Goal: Task Accomplishment & Management: Use online tool/utility

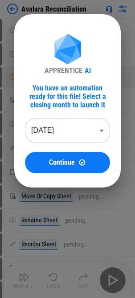
click at [61, 137] on body "Avalara Reconciliation User information pending... User information pending... …" at bounding box center [67, 149] width 135 height 298
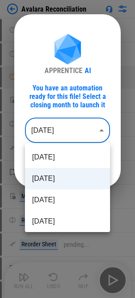
click at [48, 179] on li "[DATE]" at bounding box center [67, 178] width 85 height 21
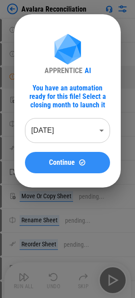
click at [55, 165] on span "Continue" at bounding box center [62, 162] width 26 height 7
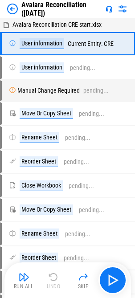
click at [21, 283] on div "Run All" at bounding box center [24, 285] width 20 height 5
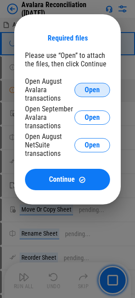
click at [99, 86] on span "Open" at bounding box center [92, 89] width 15 height 7
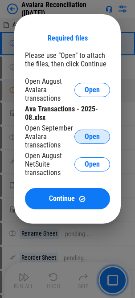
click at [95, 141] on button "Open" at bounding box center [92, 136] width 36 height 14
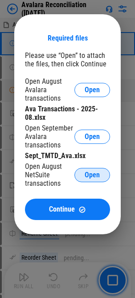
click at [91, 175] on span "Open" at bounding box center [92, 174] width 15 height 7
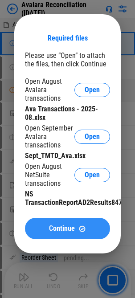
click at [68, 225] on span "Continue" at bounding box center [62, 228] width 26 height 7
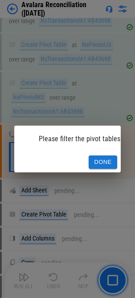
scroll to position [2249, 0]
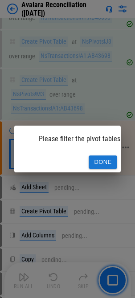
click at [99, 157] on button "Done" at bounding box center [103, 162] width 28 height 14
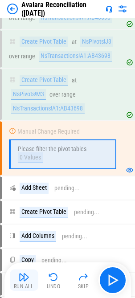
click at [27, 278] on img "button" at bounding box center [24, 276] width 11 height 11
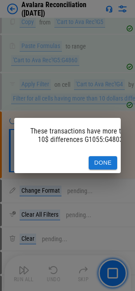
scroll to position [2983, 0]
click at [105, 157] on button "Done" at bounding box center [103, 163] width 28 height 14
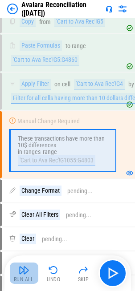
click at [19, 271] on img "button" at bounding box center [24, 270] width 11 height 11
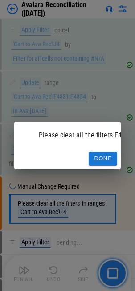
scroll to position [4291, 0]
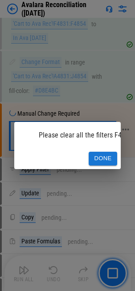
click at [103, 152] on button "Done" at bounding box center [103, 159] width 28 height 14
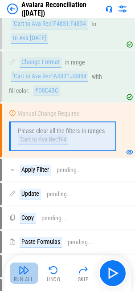
click at [26, 275] on button "Run All" at bounding box center [24, 272] width 28 height 21
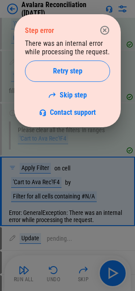
click at [107, 31] on icon "button" at bounding box center [104, 30] width 11 height 11
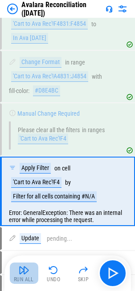
drag, startPoint x: 24, startPoint y: 277, endPoint x: 13, endPoint y: 266, distance: 15.4
click at [24, 277] on div "Run All" at bounding box center [24, 279] width 20 height 5
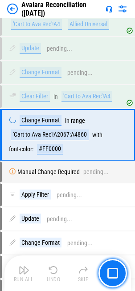
scroll to position [4620, 0]
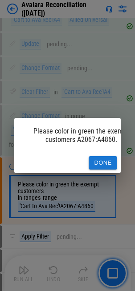
click at [96, 158] on button "Done" at bounding box center [103, 163] width 28 height 14
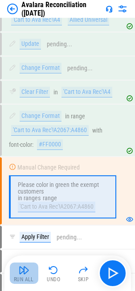
click at [25, 275] on img "button" at bounding box center [24, 270] width 11 height 11
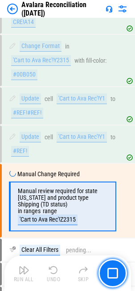
scroll to position [5926, 0]
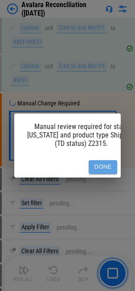
click at [107, 162] on button "Done" at bounding box center [103, 167] width 28 height 14
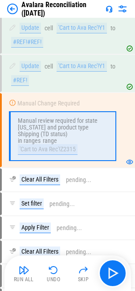
drag, startPoint x: 23, startPoint y: 270, endPoint x: 8, endPoint y: 274, distance: 15.8
click at [23, 270] on img "button" at bounding box center [24, 270] width 11 height 11
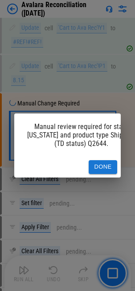
click at [109, 160] on button "Done" at bounding box center [103, 167] width 28 height 14
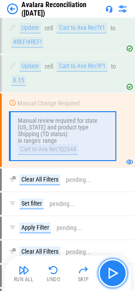
click at [117, 267] on img "button" at bounding box center [112, 273] width 14 height 14
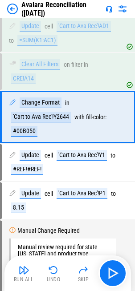
scroll to position [5786, 0]
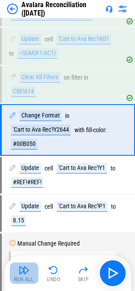
click at [27, 274] on img "button" at bounding box center [24, 270] width 11 height 11
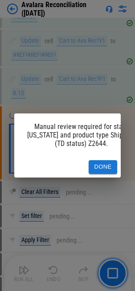
scroll to position [5926, 0]
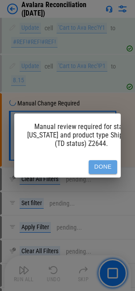
click at [109, 166] on button "Done" at bounding box center [103, 167] width 28 height 14
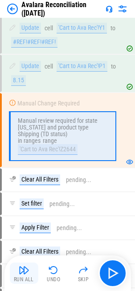
click at [25, 275] on button "Run All" at bounding box center [24, 272] width 28 height 21
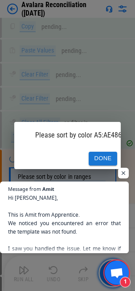
scroll to position [117, 0]
click at [125, 175] on span "Open chat" at bounding box center [123, 173] width 11 height 11
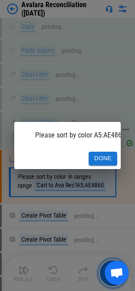
click at [101, 153] on button "Done" at bounding box center [103, 159] width 28 height 14
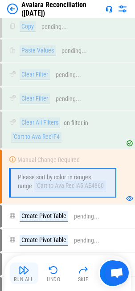
click at [24, 275] on button "Run All" at bounding box center [24, 272] width 28 height 21
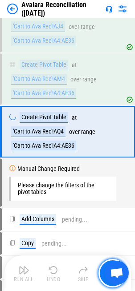
scroll to position [6598, 0]
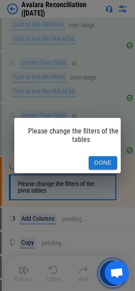
click at [116, 272] on span "Open chat" at bounding box center [116, 274] width 14 height 12
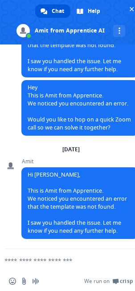
click at [31, 262] on textarea "Compose your message..." at bounding box center [56, 261] width 104 height 8
click at [133, 8] on span "Close chat" at bounding box center [131, 9] width 4 height 4
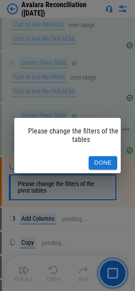
click at [103, 160] on button "Done" at bounding box center [103, 163] width 28 height 14
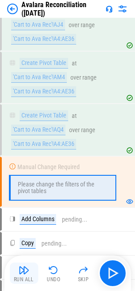
click at [19, 273] on img "button" at bounding box center [24, 270] width 11 height 11
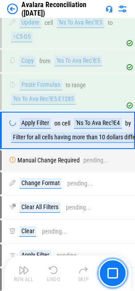
scroll to position [7205, 0]
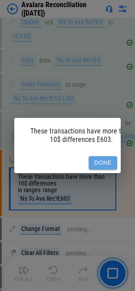
click at [106, 158] on button "Done" at bounding box center [103, 163] width 28 height 14
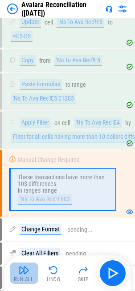
click at [24, 266] on img "button" at bounding box center [24, 270] width 11 height 11
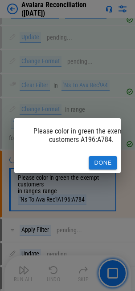
scroll to position [8673, 0]
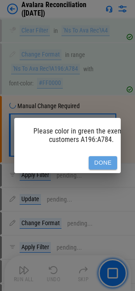
click at [94, 157] on button "Done" at bounding box center [103, 163] width 28 height 14
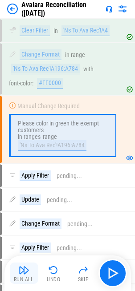
click at [24, 281] on div "Run All" at bounding box center [24, 279] width 20 height 5
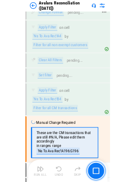
scroll to position [8932, 0]
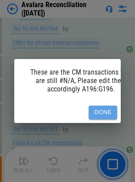
click at [105, 107] on button "Done" at bounding box center [103, 113] width 28 height 14
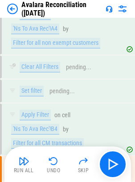
drag, startPoint x: 15, startPoint y: 163, endPoint x: 19, endPoint y: 158, distance: 6.6
click at [16, 162] on button "Run All" at bounding box center [24, 164] width 28 height 21
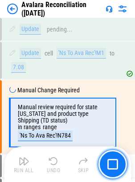
scroll to position [10023, 0]
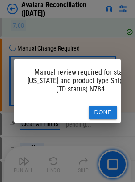
click at [103, 109] on button "Done" at bounding box center [103, 113] width 28 height 14
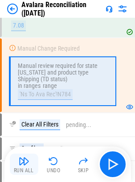
click at [19, 167] on button "Run All" at bounding box center [24, 164] width 28 height 21
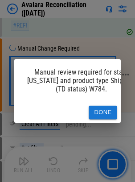
click at [104, 106] on button "Done" at bounding box center [103, 113] width 28 height 14
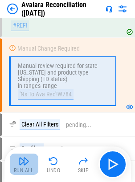
click at [17, 168] on div "Run All" at bounding box center [24, 170] width 20 height 5
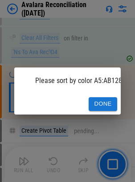
scroll to position [10485, 0]
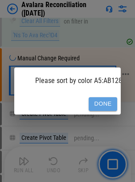
click at [108, 97] on button "Done" at bounding box center [103, 104] width 28 height 14
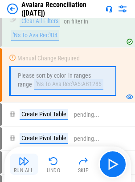
click at [19, 165] on img "button" at bounding box center [24, 161] width 11 height 11
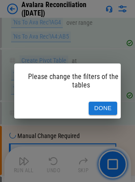
scroll to position [10718, 0]
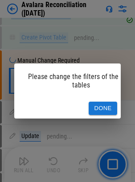
click at [106, 107] on button "Done" at bounding box center [103, 109] width 28 height 14
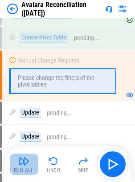
click at [25, 163] on img "button" at bounding box center [24, 161] width 11 height 11
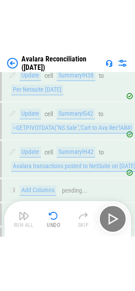
scroll to position [11234, 0]
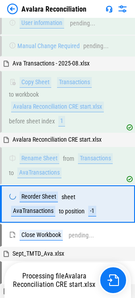
scroll to position [100, 0]
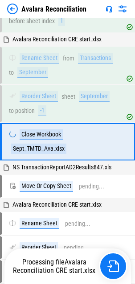
scroll to position [349, 0]
